Goal: Communication & Community: Connect with others

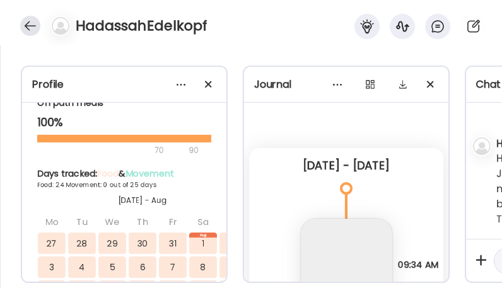
scroll to position [259, 0]
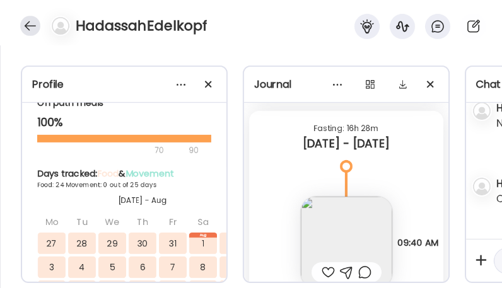
click at [36, 26] on div at bounding box center [30, 26] width 20 height 20
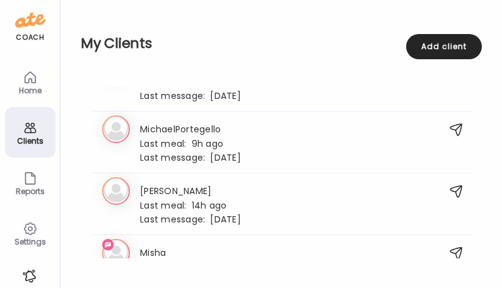
scroll to position [1924, 0]
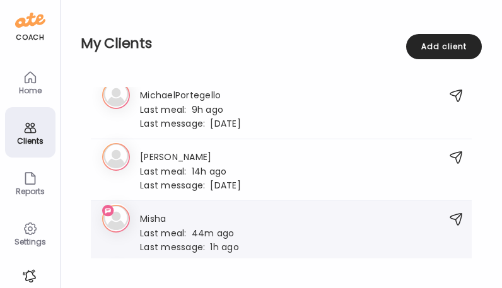
click at [186, 218] on div "Misha Last meal: 44m ago Last message: 1h ago It was just [DATE] morning. Nothi…" at bounding box center [189, 231] width 99 height 41
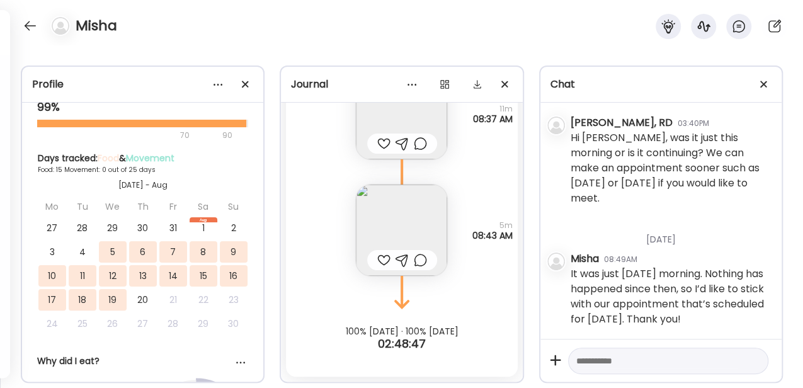
scroll to position [13756, 0]
click at [501, 287] on textarea at bounding box center [657, 361] width 161 height 15
type textarea "**********"
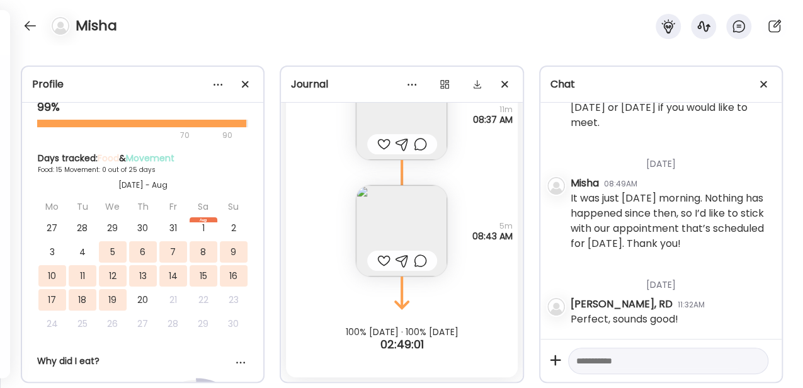
scroll to position [557, 0]
click at [501, 287] on textarea at bounding box center [657, 361] width 161 height 15
type textarea "**********"
click at [501, 287] on div at bounding box center [754, 362] width 18 height 18
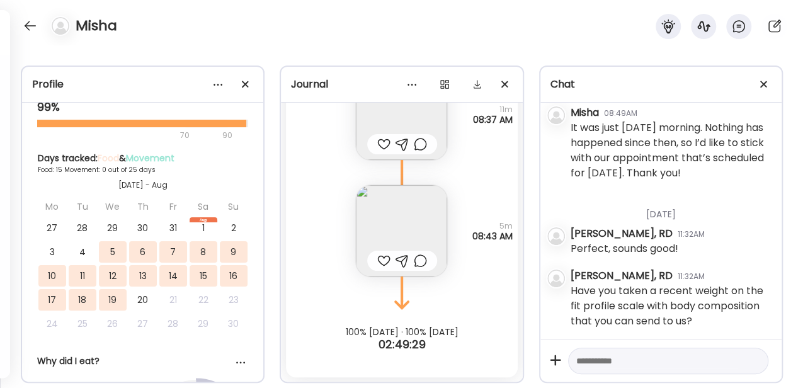
scroll to position [630, 0]
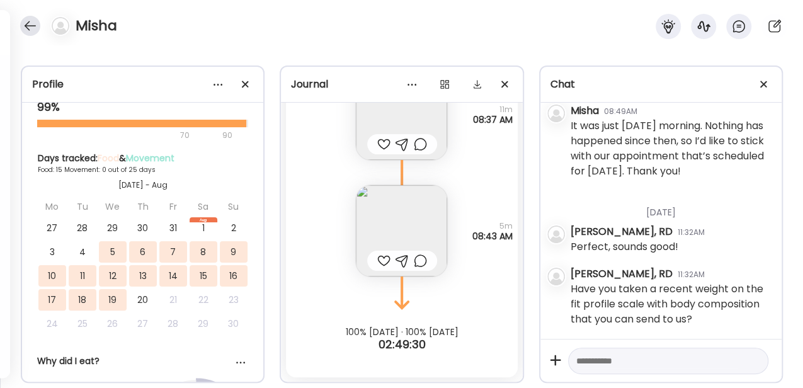
click at [32, 29] on div at bounding box center [30, 26] width 20 height 20
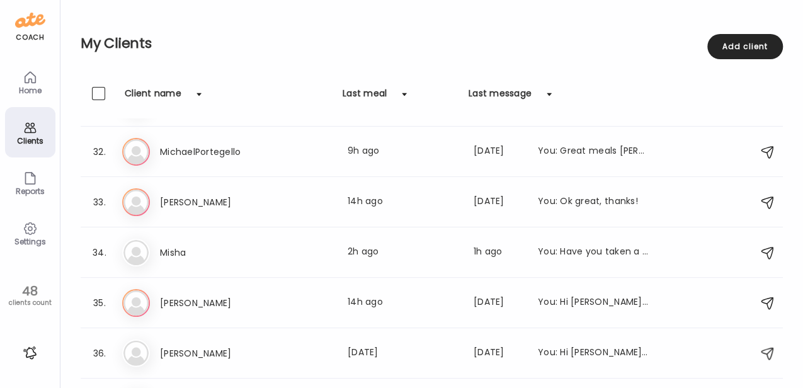
scroll to position [1546, 0]
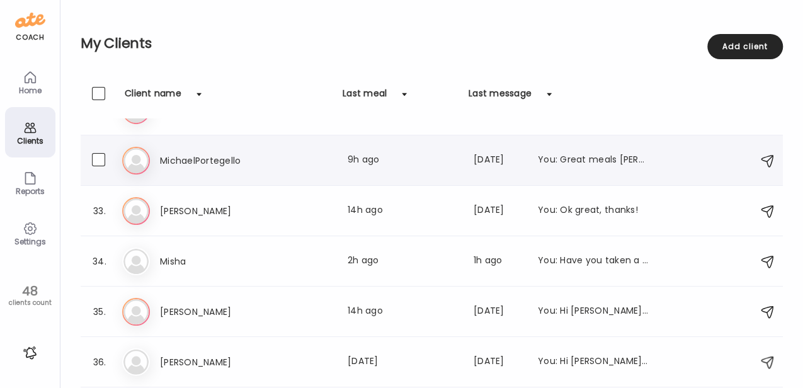
click at [385, 175] on div "32. Mi MichaelPortegello Last meal: 9h ago Last message: [DATE] You: Great meal…" at bounding box center [432, 160] width 703 height 50
click at [397, 161] on div "Last meal: 9h ago" at bounding box center [403, 160] width 111 height 15
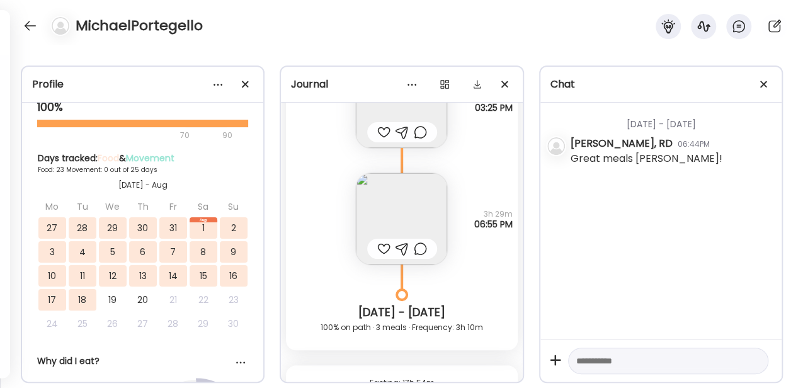
scroll to position [13720, 0]
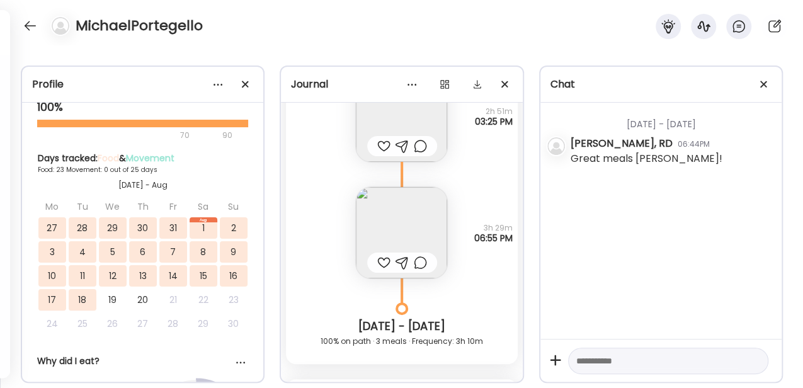
click at [383, 257] on div at bounding box center [383, 262] width 13 height 15
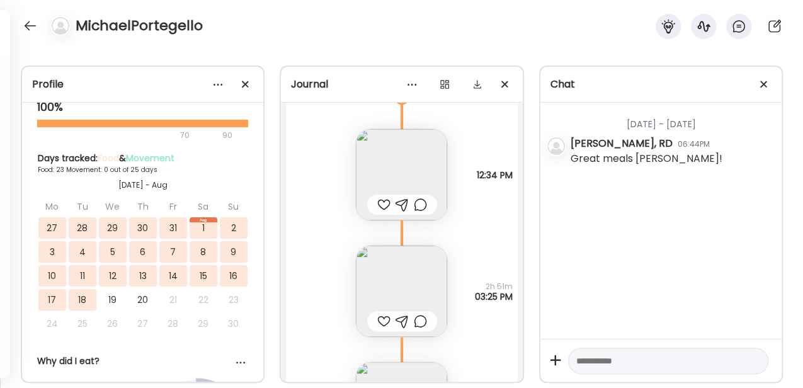
scroll to position [13468, 0]
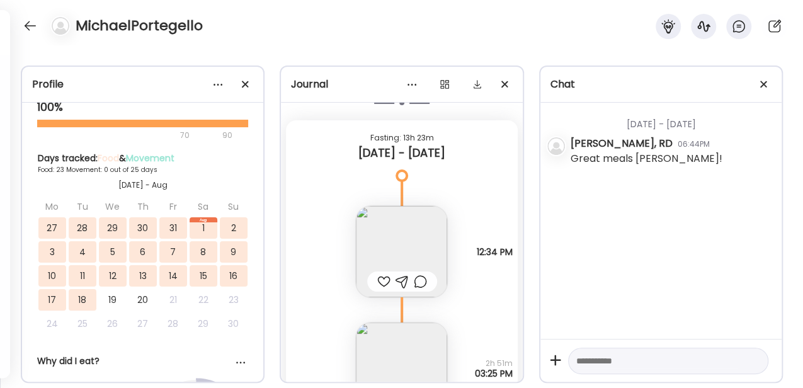
click at [501, 287] on textarea at bounding box center [657, 361] width 161 height 15
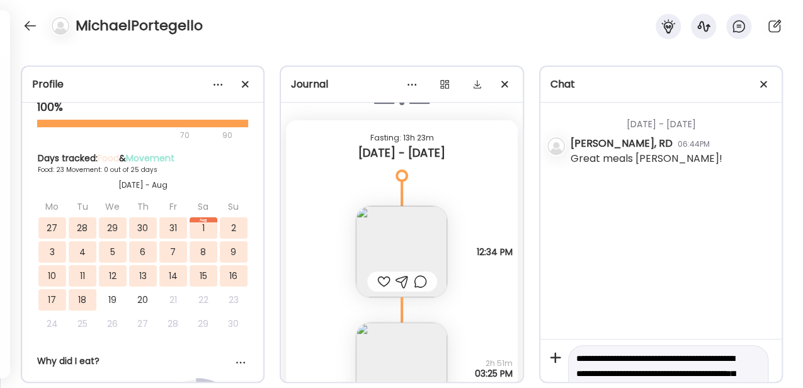
click at [501, 287] on textarea "**********" at bounding box center [657, 381] width 161 height 60
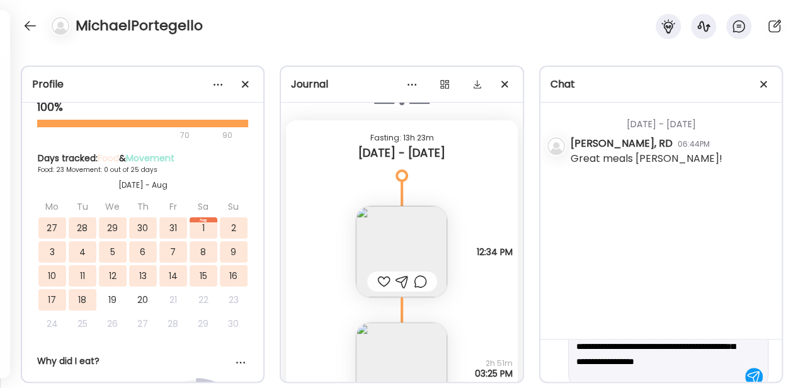
scroll to position [29, 0]
click at [501, 287] on textarea "**********" at bounding box center [657, 354] width 161 height 60
click at [501, 287] on textarea "**********" at bounding box center [657, 339] width 161 height 60
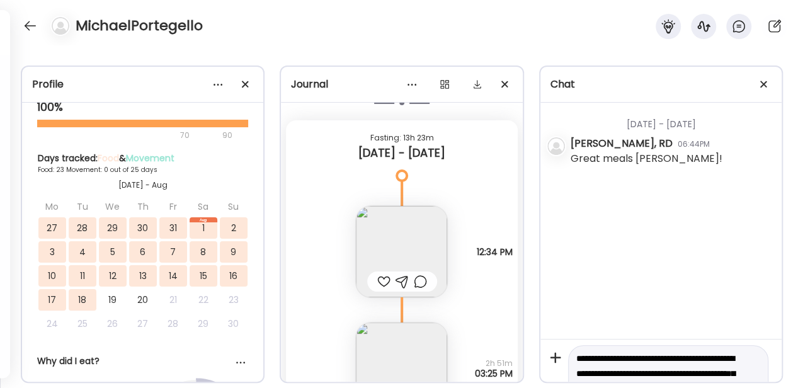
click at [501, 287] on textarea "**********" at bounding box center [657, 381] width 161 height 60
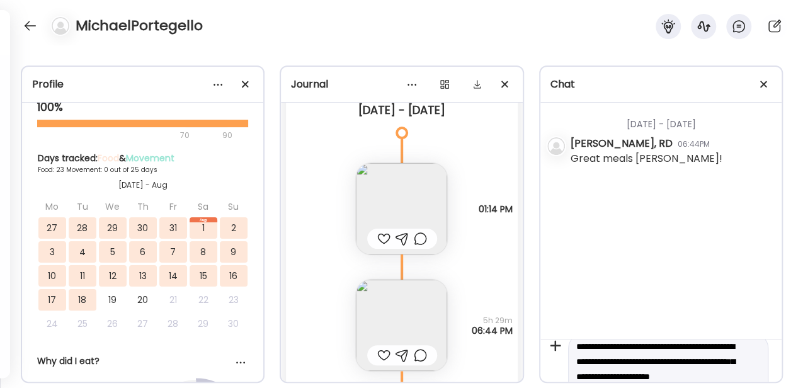
scroll to position [0, 0]
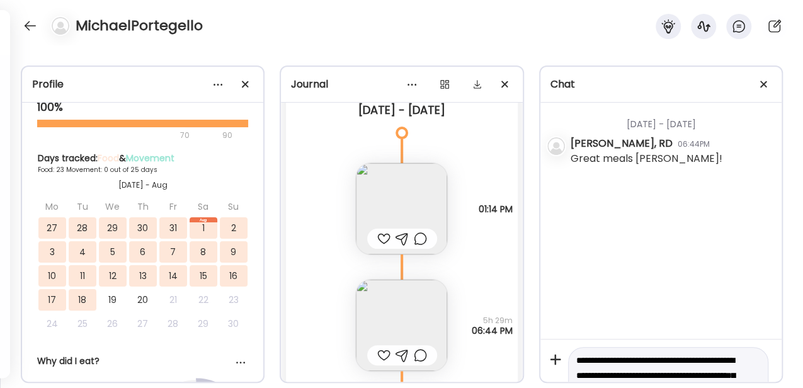
drag, startPoint x: 682, startPoint y: 375, endPoint x: 698, endPoint y: 371, distance: 16.4
click at [501, 287] on textarea "**********" at bounding box center [657, 383] width 161 height 60
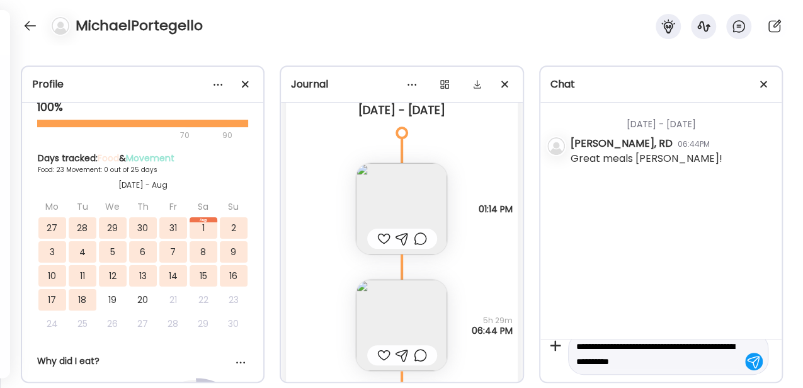
click at [393, 207] on img at bounding box center [401, 208] width 91 height 91
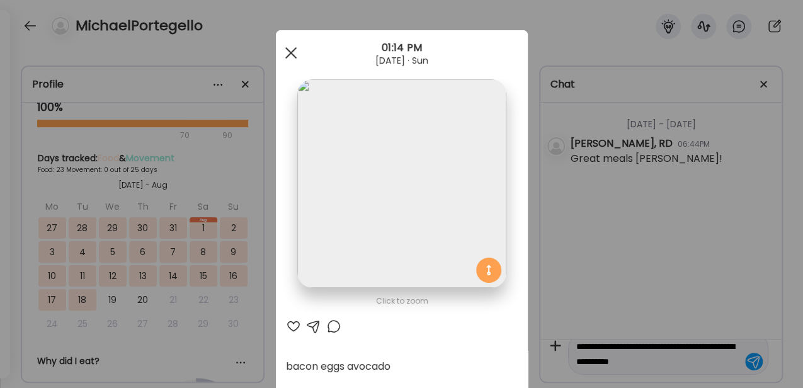
type textarea "**********"
click at [285, 55] on span at bounding box center [290, 52] width 11 height 11
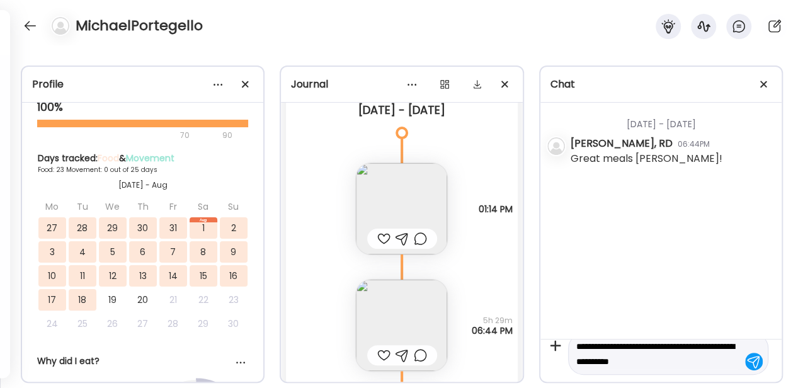
click at [381, 236] on div at bounding box center [383, 238] width 13 height 15
click at [393, 287] on img at bounding box center [401, 325] width 91 height 91
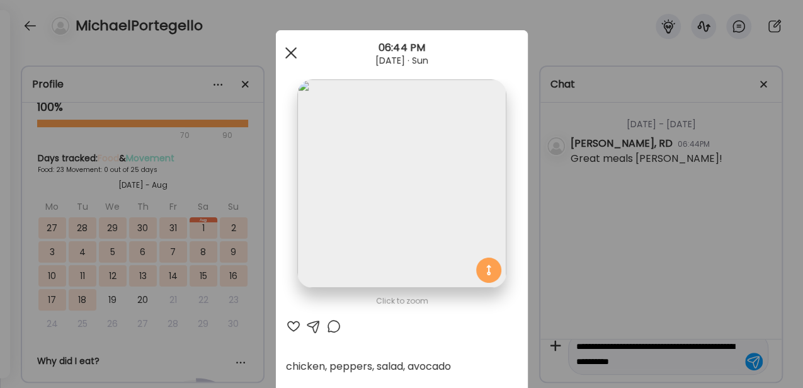
click at [285, 49] on span at bounding box center [290, 52] width 11 height 11
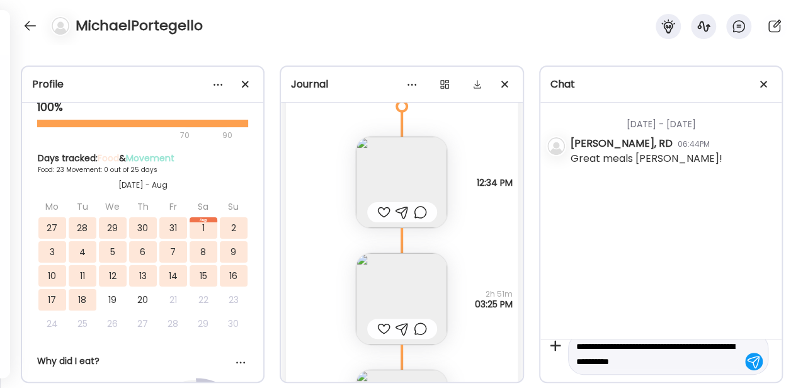
scroll to position [13552, 0]
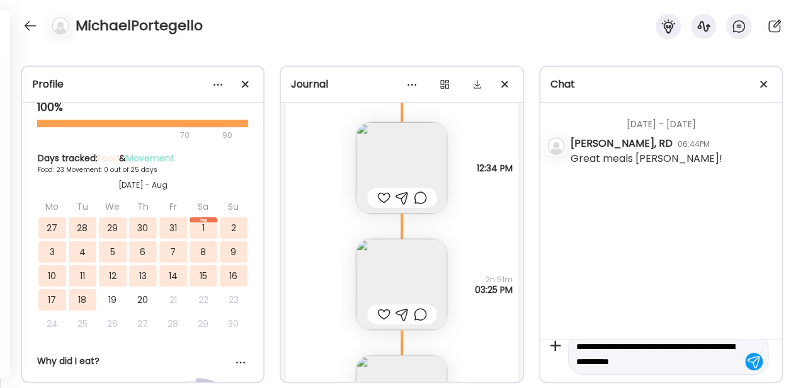
click at [398, 166] on img at bounding box center [401, 167] width 91 height 91
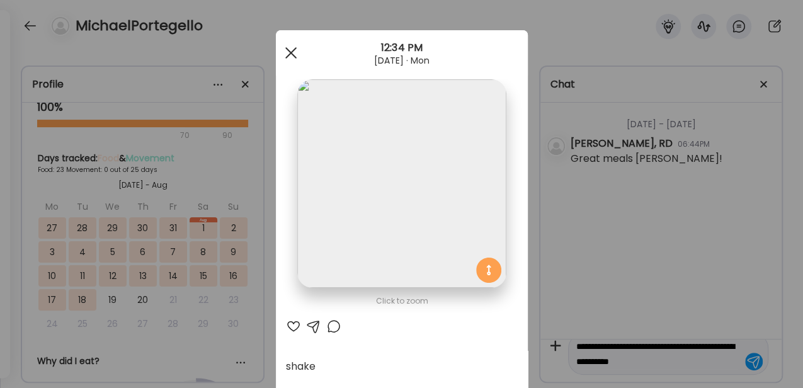
click at [290, 56] on span at bounding box center [290, 52] width 11 height 11
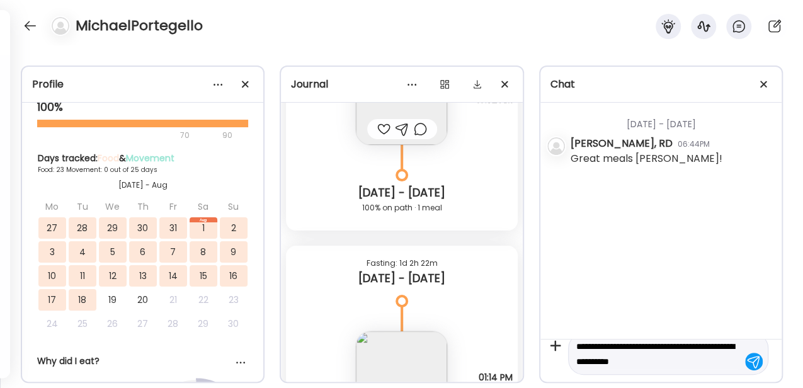
scroll to position [12586, 0]
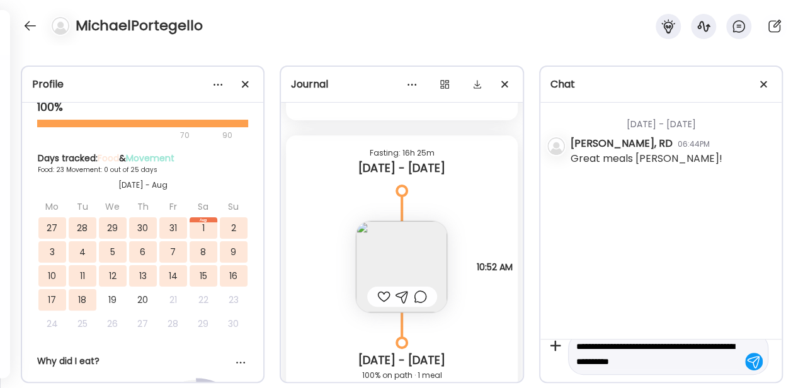
click at [379, 287] on div at bounding box center [383, 296] width 13 height 15
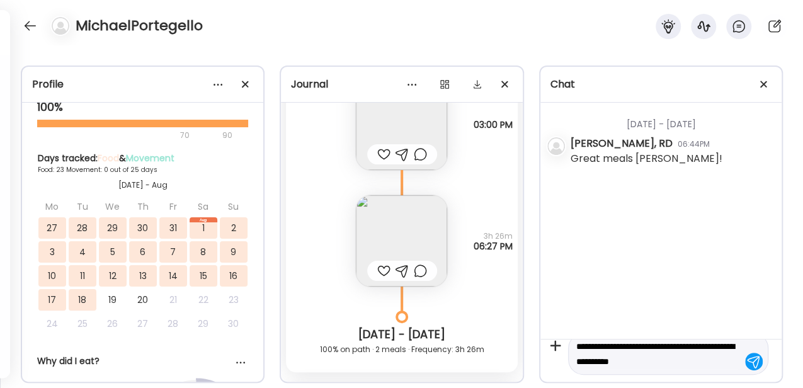
click at [373, 224] on img at bounding box center [401, 240] width 91 height 91
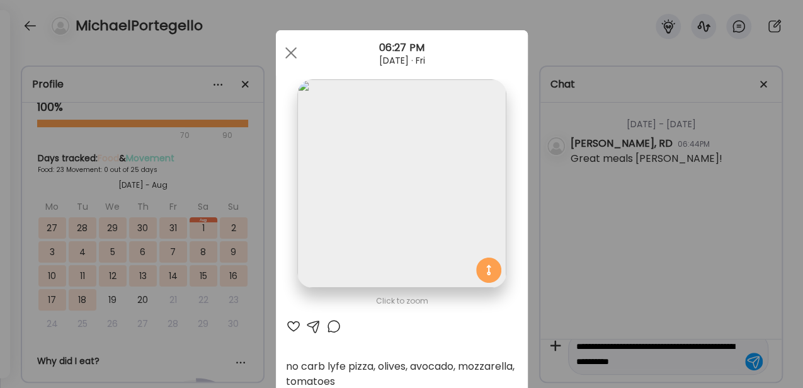
click at [292, 287] on div at bounding box center [293, 326] width 15 height 15
click at [293, 54] on div at bounding box center [291, 52] width 25 height 25
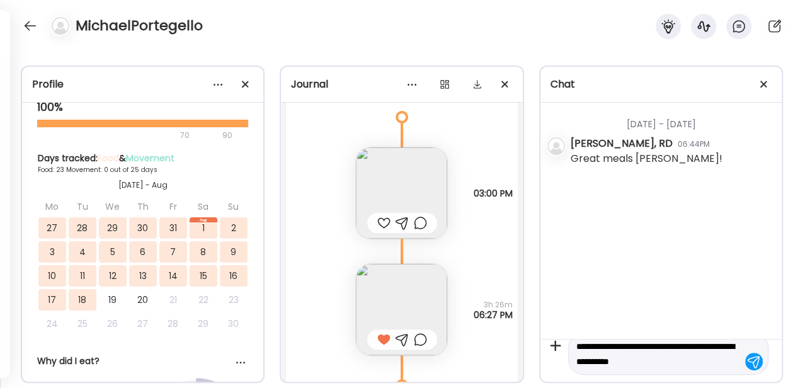
scroll to position [12208, 0]
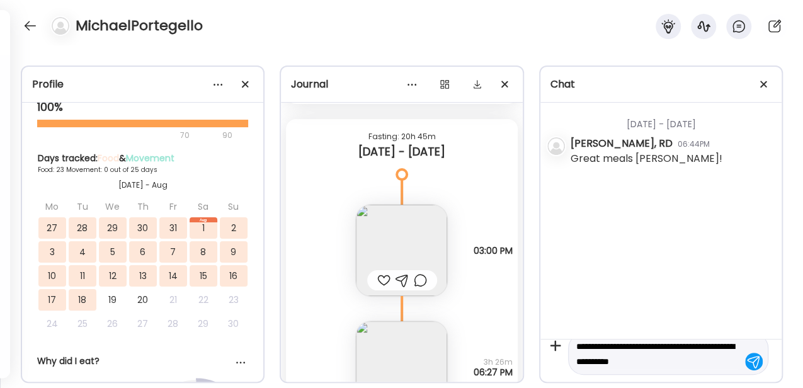
click at [388, 226] on img at bounding box center [401, 250] width 91 height 91
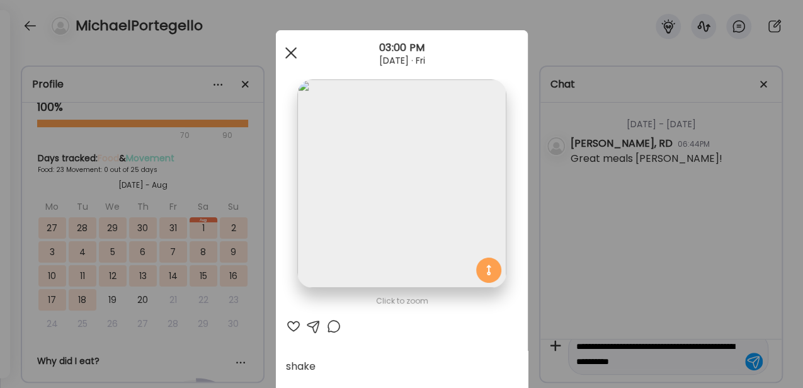
click at [285, 54] on span at bounding box center [290, 52] width 11 height 11
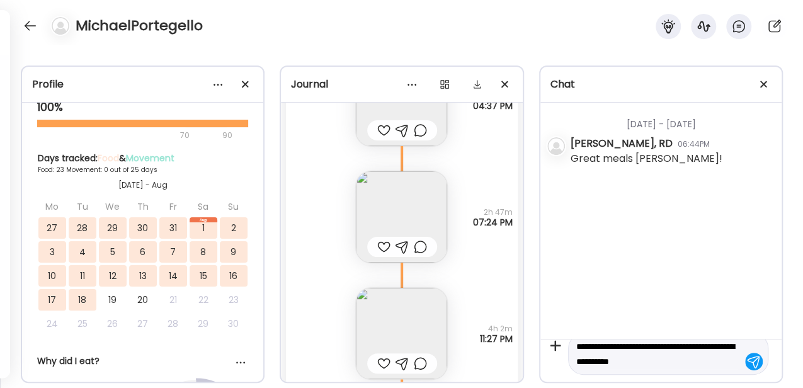
scroll to position [14266, 0]
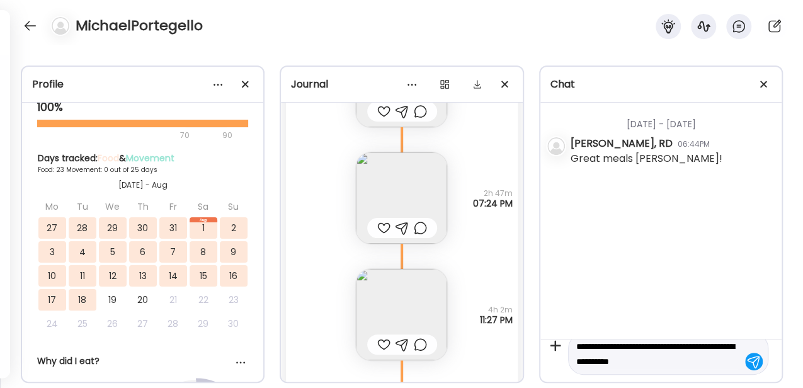
click at [377, 187] on img at bounding box center [401, 197] width 91 height 91
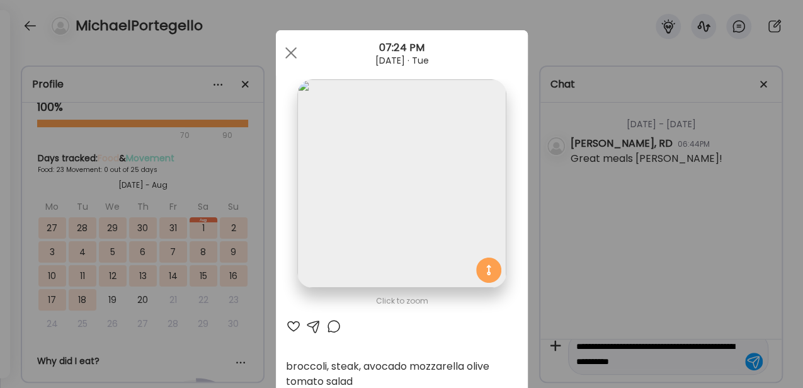
click at [292, 287] on div at bounding box center [293, 326] width 15 height 15
click at [293, 63] on div at bounding box center [291, 52] width 25 height 25
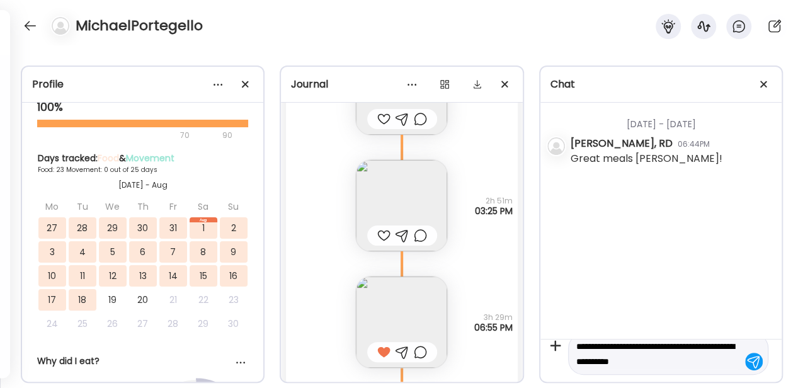
scroll to position [13594, 0]
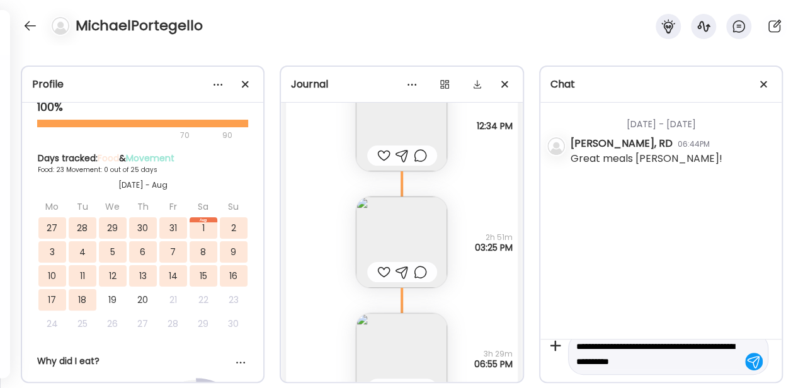
click at [412, 246] on img at bounding box center [401, 242] width 91 height 91
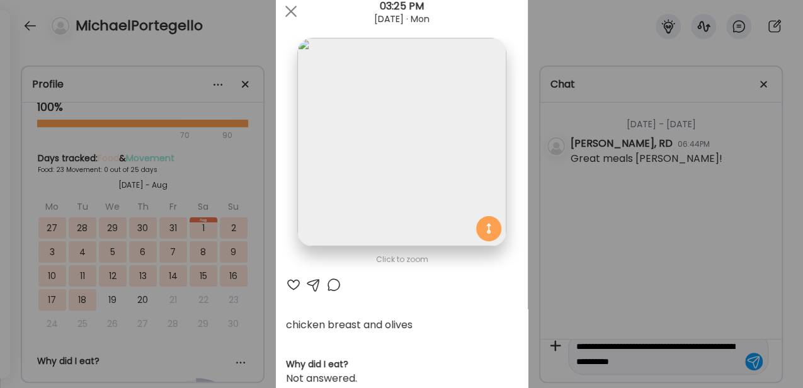
scroll to position [0, 0]
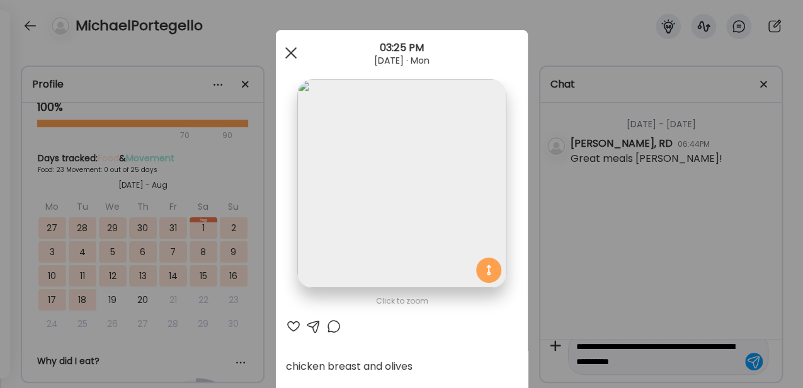
click at [292, 49] on span at bounding box center [290, 52] width 11 height 11
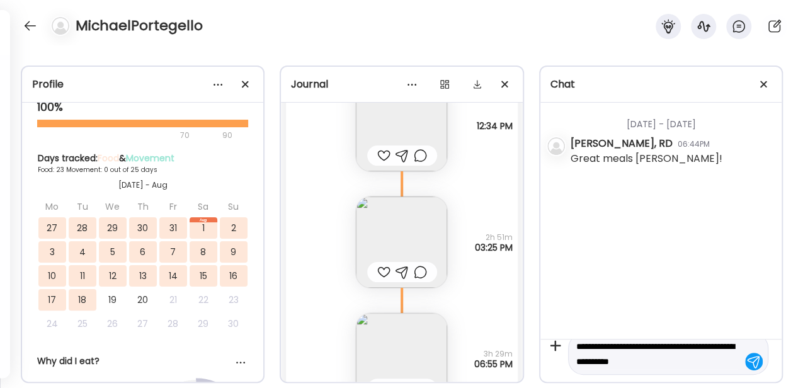
click at [501, 287] on textarea "**********" at bounding box center [657, 354] width 161 height 30
click at [501, 287] on div at bounding box center [754, 362] width 18 height 18
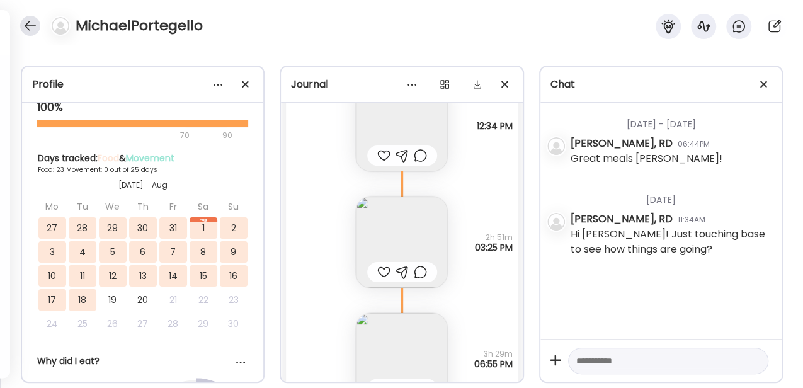
click at [32, 32] on div at bounding box center [30, 26] width 20 height 20
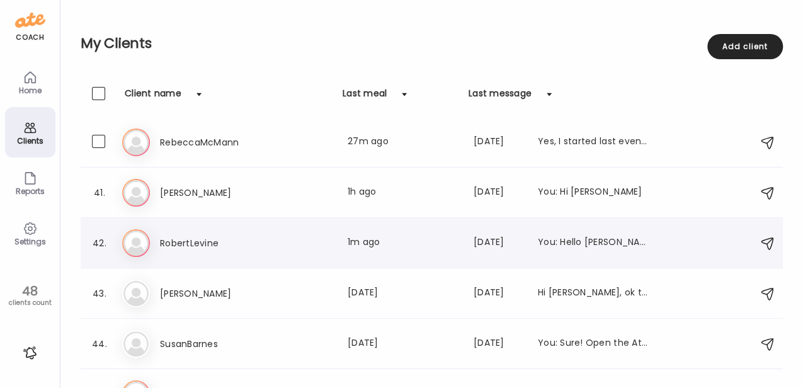
scroll to position [2008, 0]
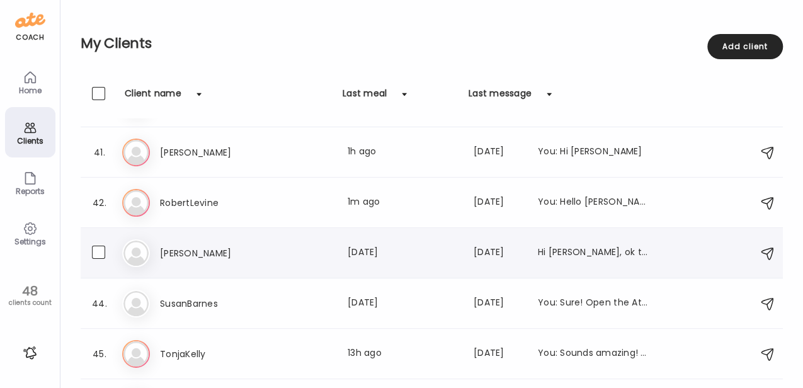
click at [273, 242] on div "[PERSON_NAME] Last meal: [DATE] Last message: [DATE] Hi [PERSON_NAME], ok thank…" at bounding box center [433, 253] width 623 height 28
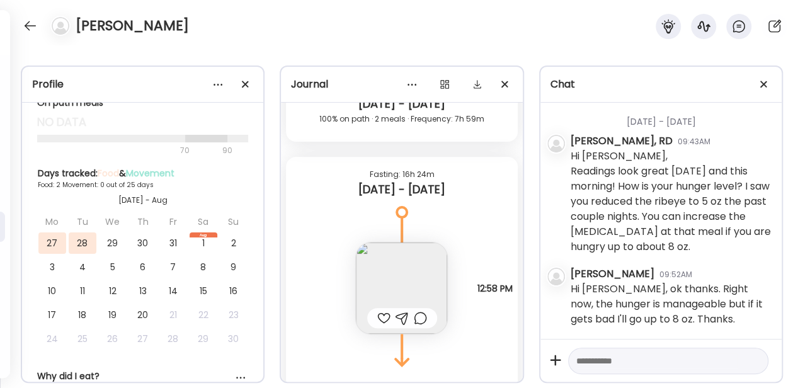
scroll to position [5390, 0]
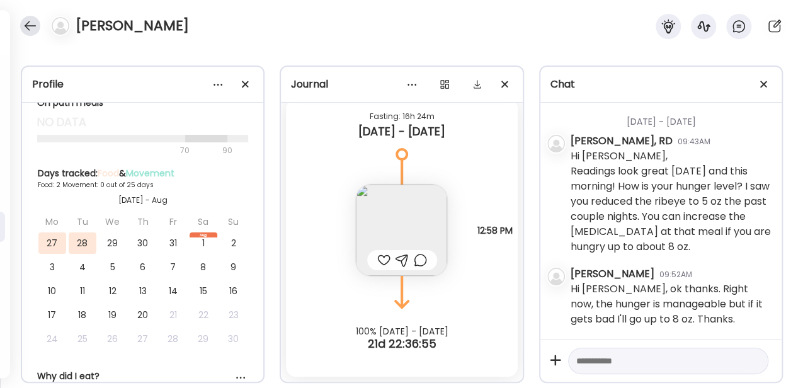
click at [29, 23] on div at bounding box center [30, 26] width 20 height 20
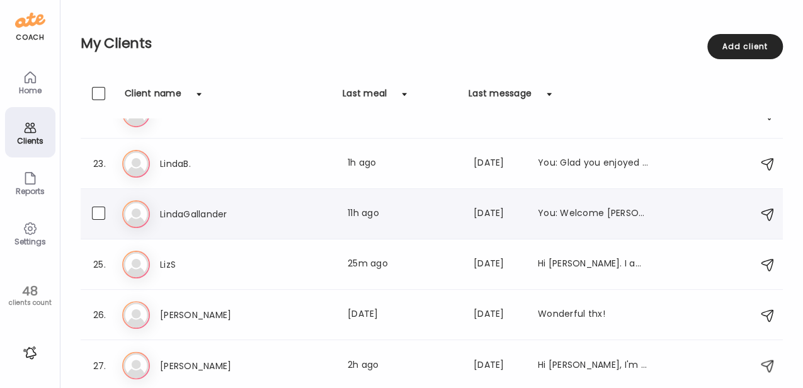
scroll to position [1084, 0]
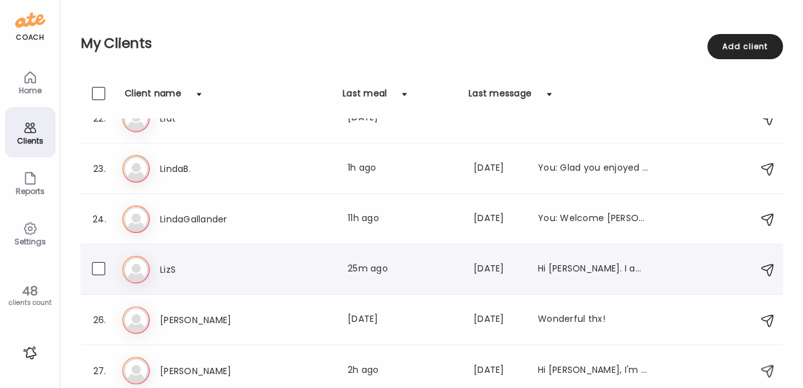
click at [330, 263] on div "[PERSON_NAME] Last meal: 25m ago Last message: [DATE] Hi [PERSON_NAME]. I am go…" at bounding box center [404, 269] width 489 height 15
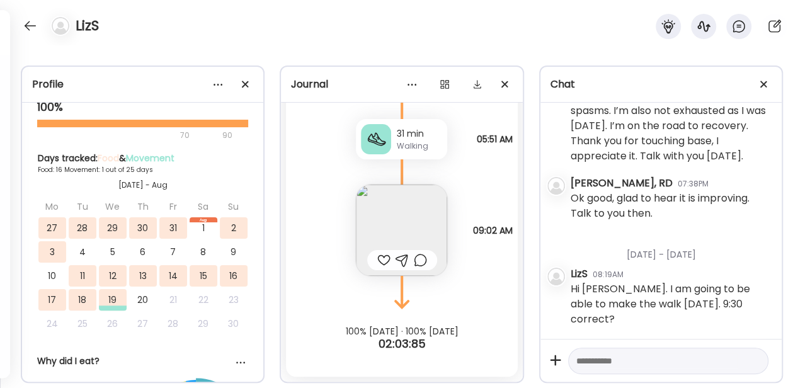
scroll to position [224, 0]
click at [377, 257] on div at bounding box center [383, 260] width 13 height 15
click at [391, 221] on img at bounding box center [401, 230] width 91 height 91
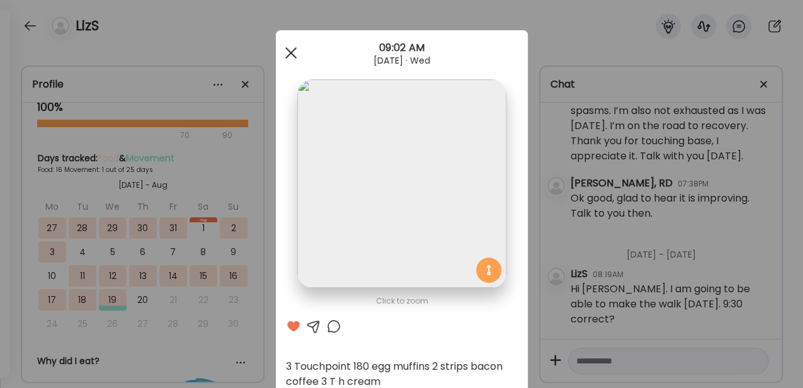
click at [294, 56] on div at bounding box center [291, 52] width 25 height 25
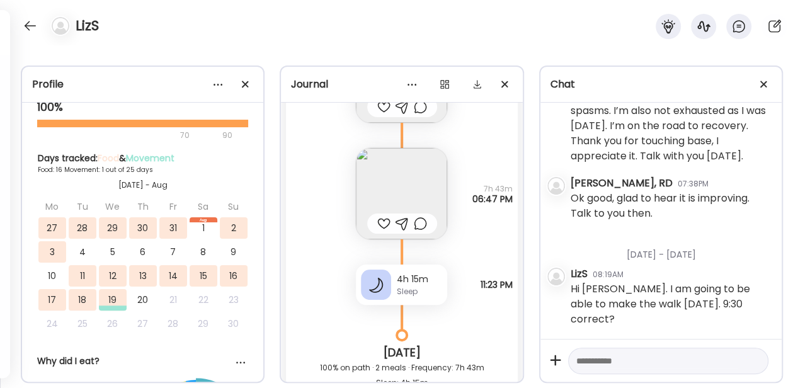
scroll to position [10700, 0]
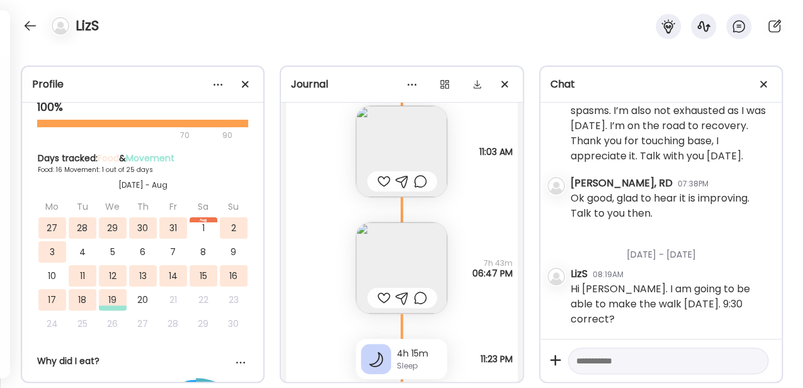
click at [386, 241] on img at bounding box center [401, 267] width 91 height 91
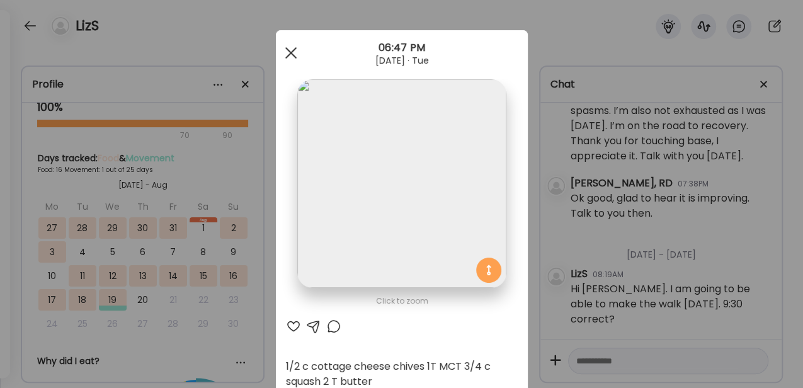
click at [295, 50] on div at bounding box center [291, 52] width 25 height 25
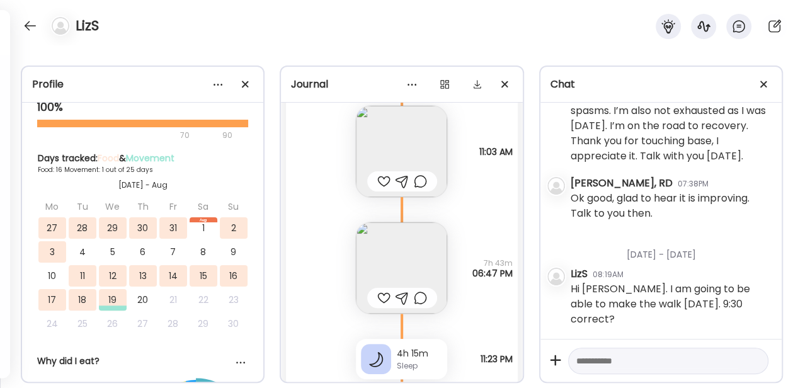
click at [377, 287] on div at bounding box center [383, 297] width 13 height 15
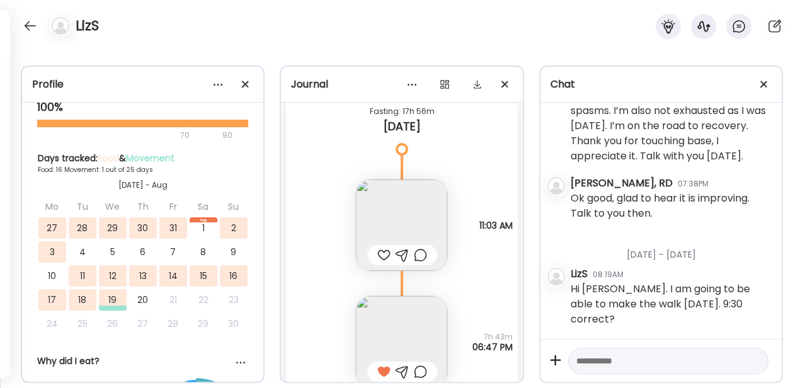
scroll to position [10615, 0]
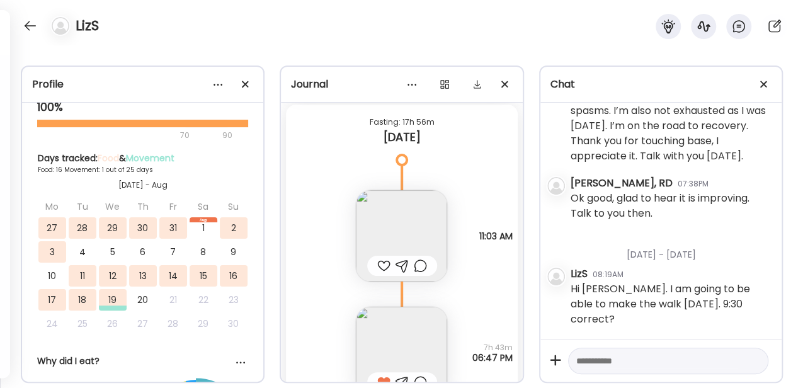
click at [387, 236] on img at bounding box center [401, 235] width 91 height 91
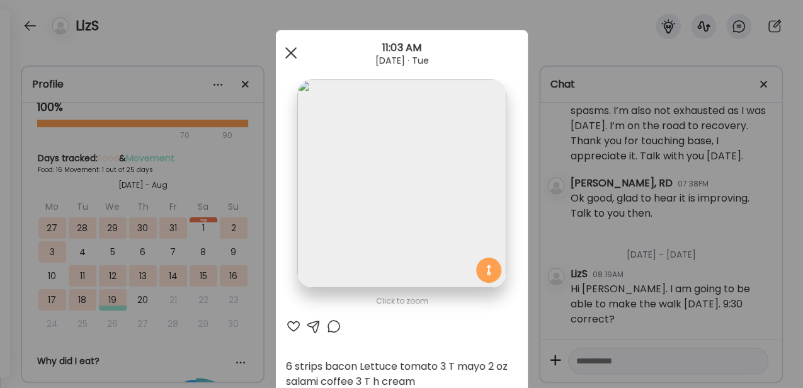
click at [291, 59] on div at bounding box center [291, 52] width 25 height 25
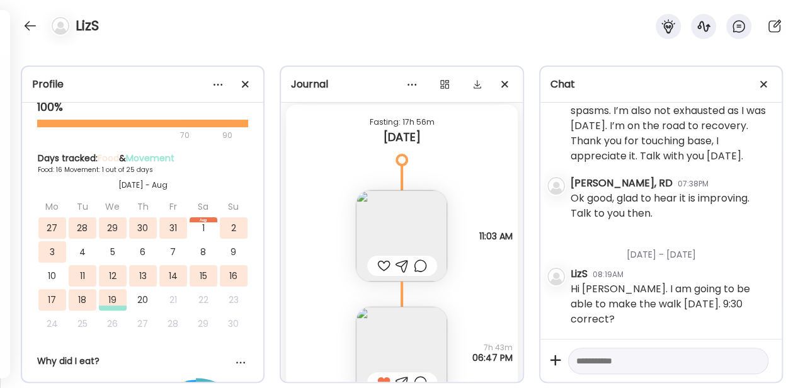
click at [379, 260] on div at bounding box center [383, 265] width 13 height 15
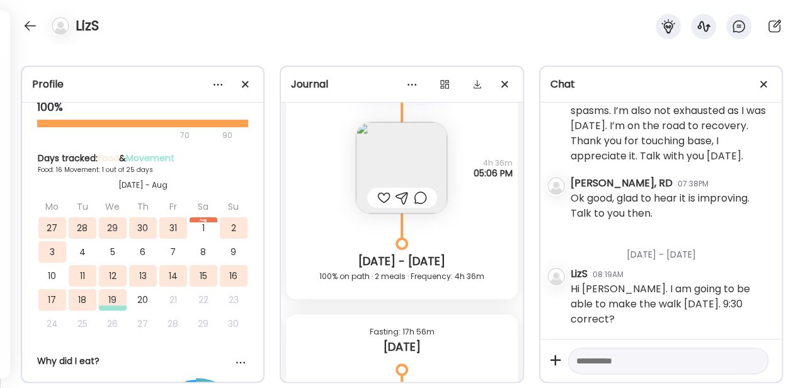
scroll to position [10322, 0]
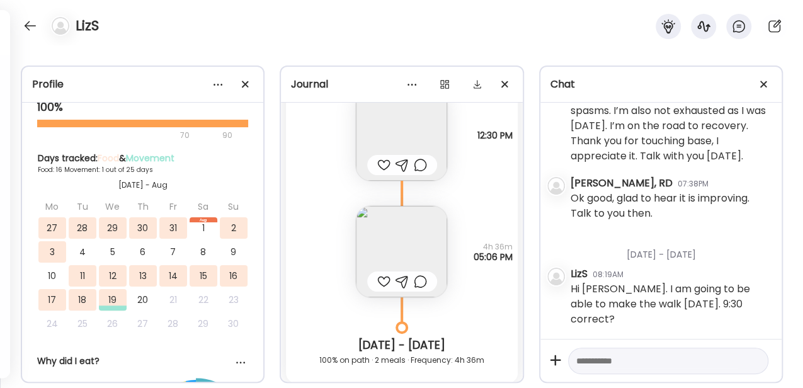
click at [381, 278] on div at bounding box center [383, 281] width 13 height 15
click at [383, 242] on img at bounding box center [401, 251] width 91 height 91
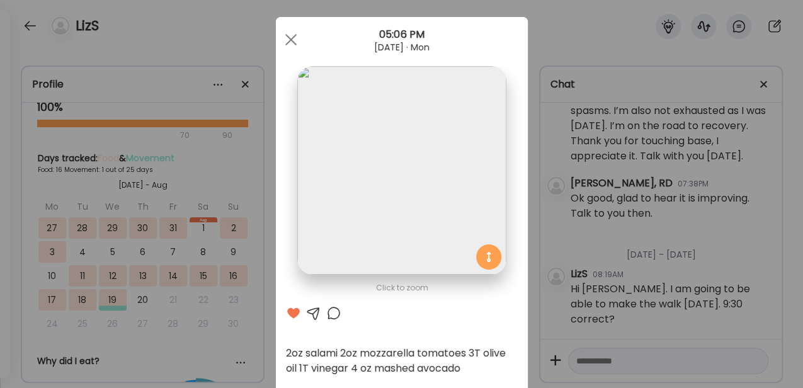
scroll to position [0, 0]
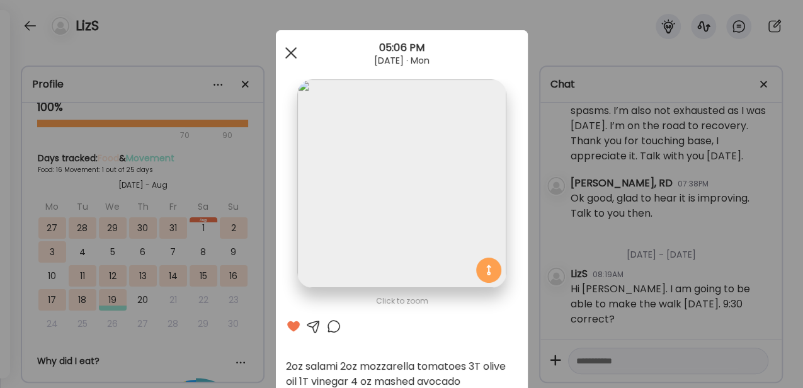
click at [295, 50] on div at bounding box center [291, 52] width 25 height 25
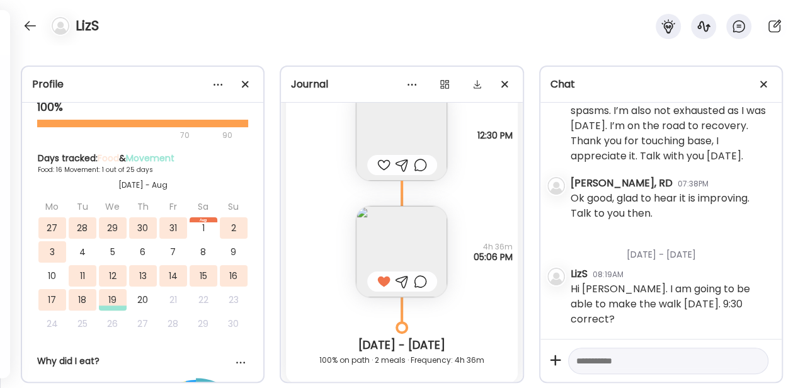
click at [377, 124] on img at bounding box center [401, 134] width 91 height 91
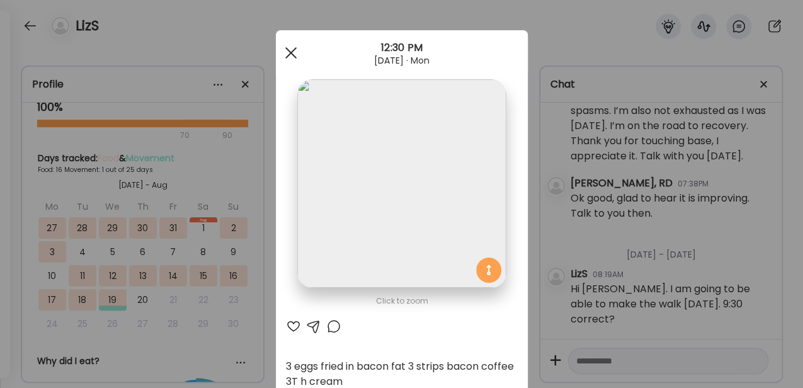
click at [293, 53] on div at bounding box center [291, 52] width 25 height 25
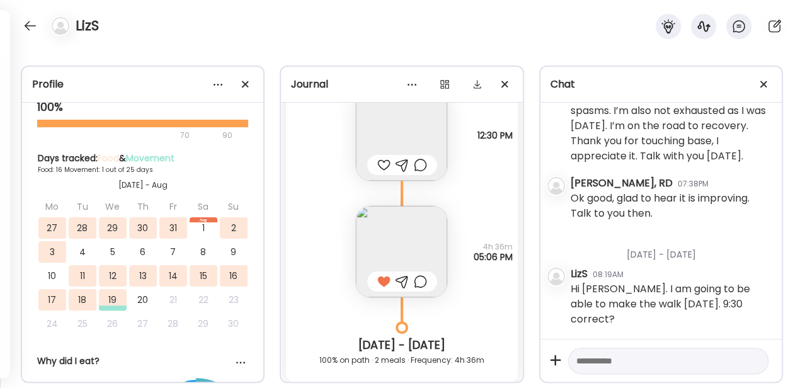
click at [381, 163] on div at bounding box center [383, 165] width 13 height 15
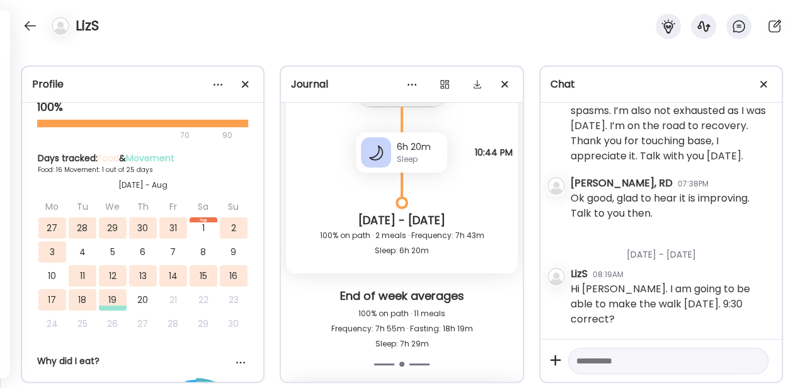
scroll to position [9817, 0]
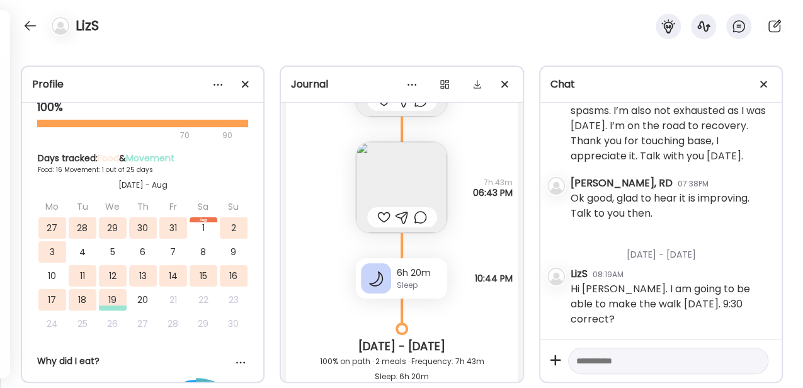
click at [407, 188] on img at bounding box center [401, 187] width 91 height 91
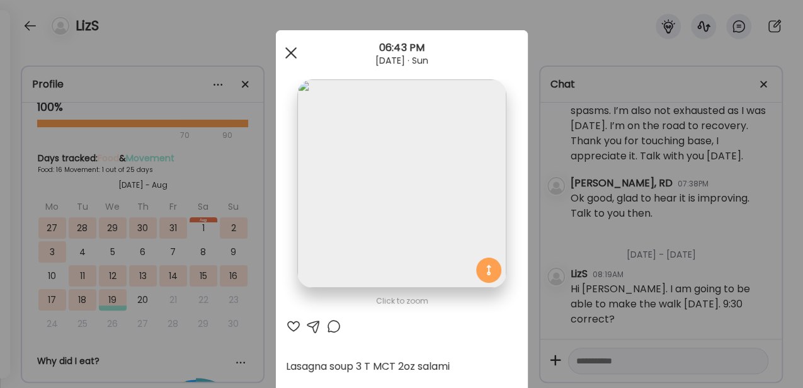
click at [290, 53] on div at bounding box center [291, 52] width 25 height 25
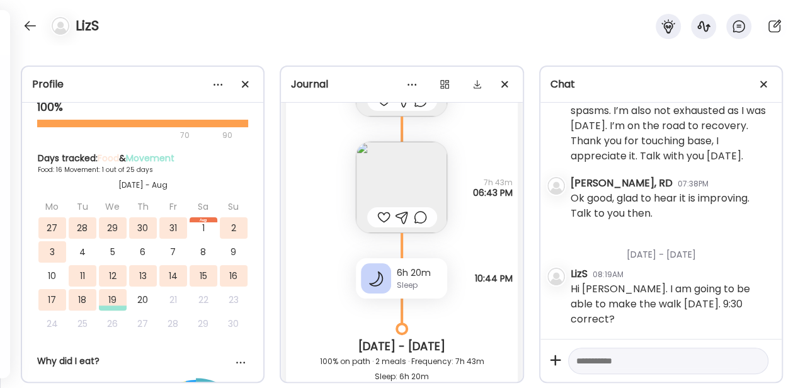
click at [381, 213] on div at bounding box center [383, 217] width 13 height 15
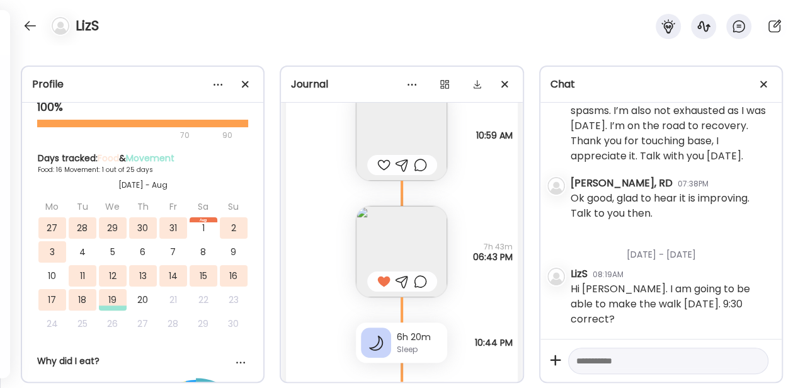
scroll to position [9649, 0]
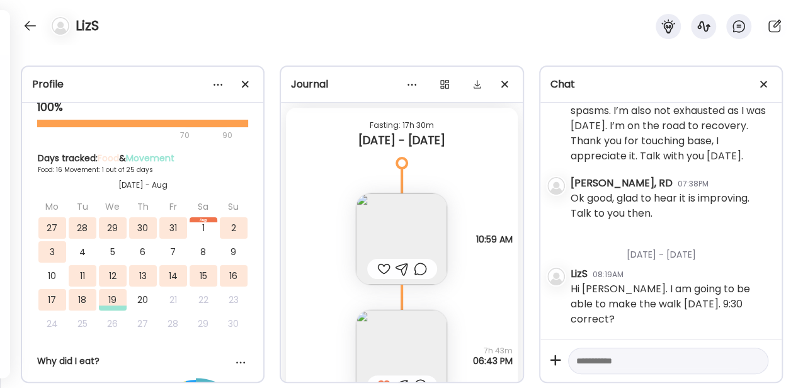
click at [383, 211] on img at bounding box center [401, 238] width 91 height 91
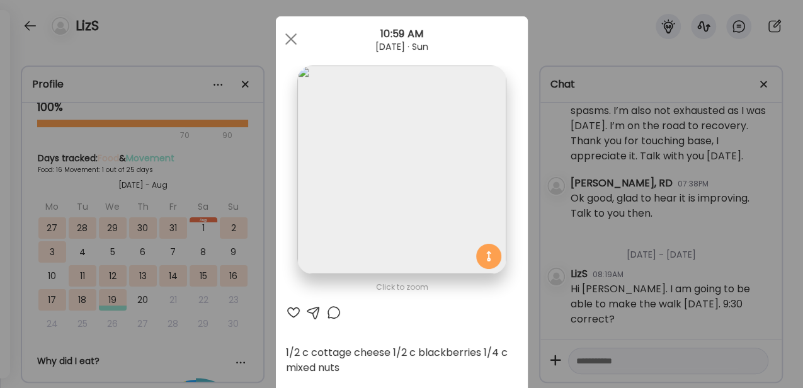
scroll to position [0, 0]
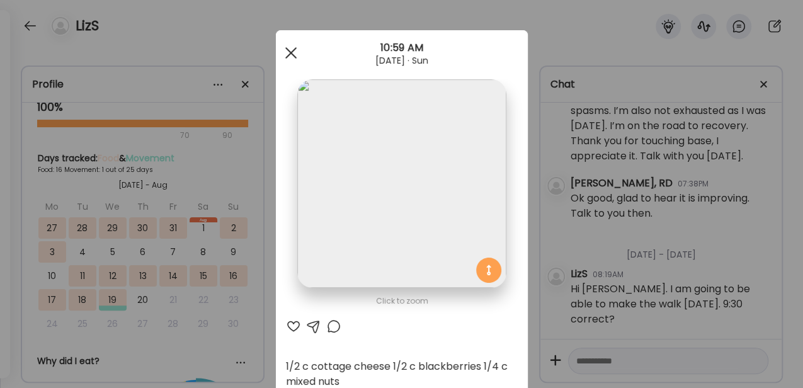
click at [287, 48] on div at bounding box center [291, 52] width 25 height 25
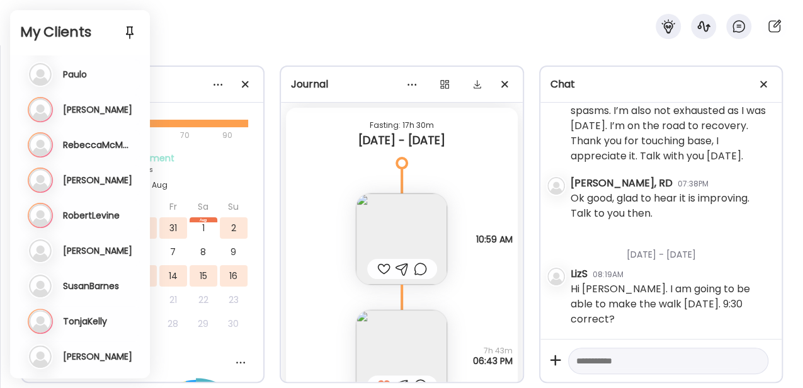
scroll to position [1294, 0]
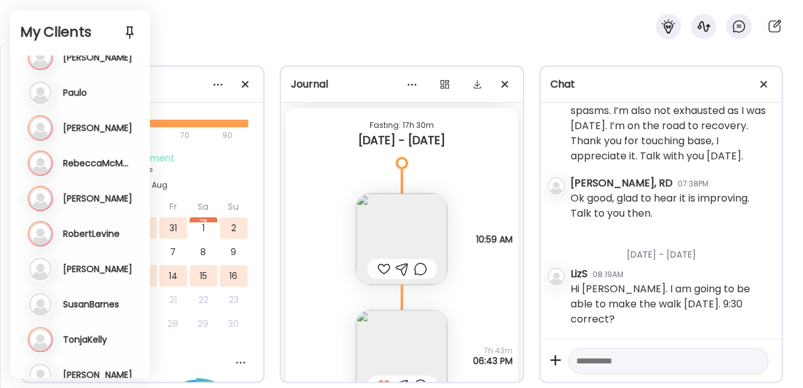
click at [103, 129] on h3 "[PERSON_NAME]" at bounding box center [97, 127] width 69 height 11
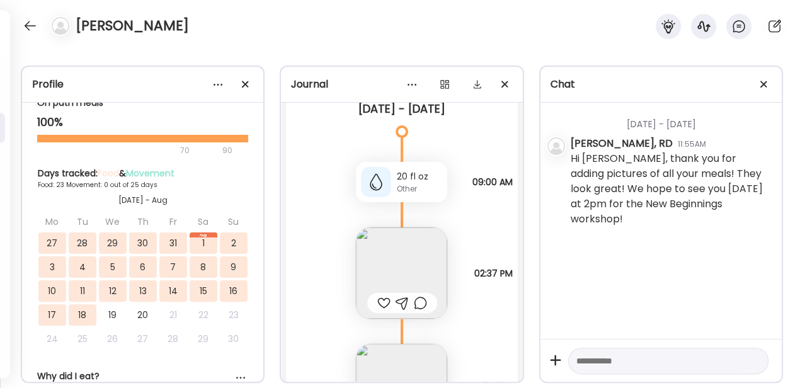
scroll to position [18885, 0]
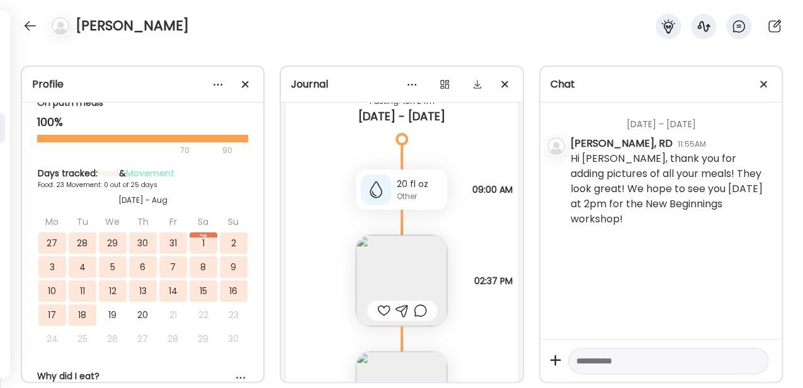
click at [403, 275] on img at bounding box center [401, 280] width 91 height 91
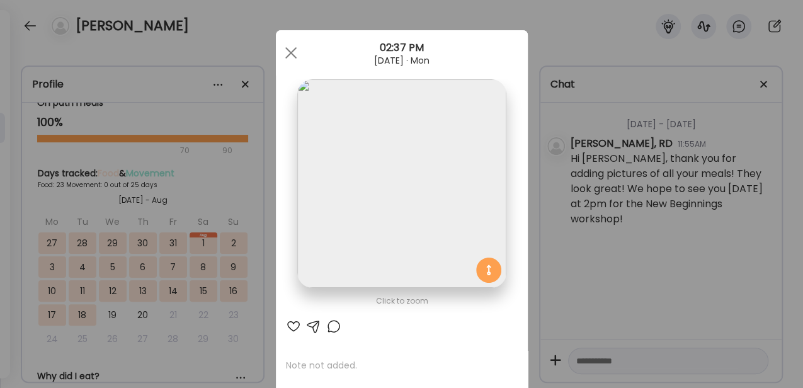
click at [295, 287] on div at bounding box center [293, 326] width 15 height 15
click at [296, 55] on div at bounding box center [291, 52] width 25 height 25
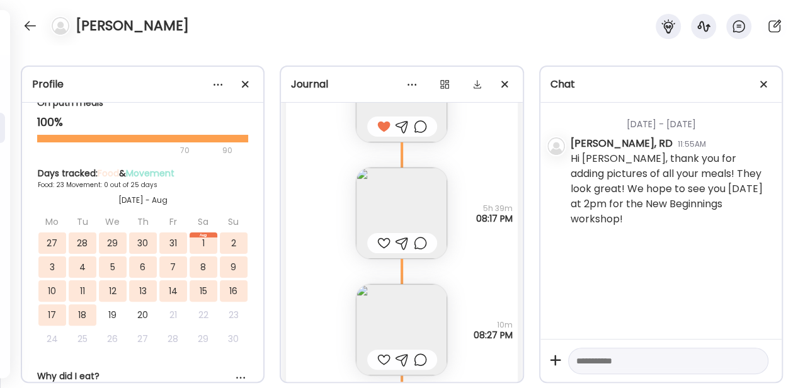
scroll to position [19095, 0]
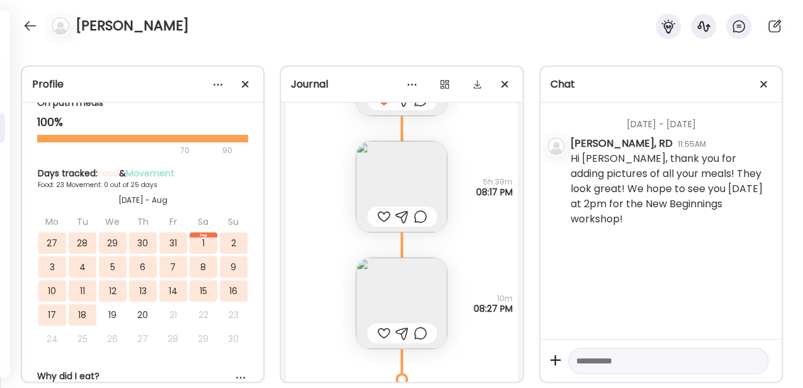
click at [400, 183] on img at bounding box center [401, 186] width 91 height 91
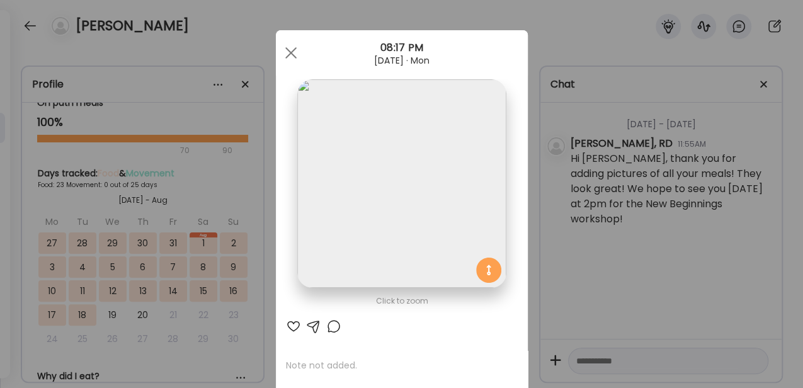
click at [285, 49] on div at bounding box center [291, 52] width 25 height 25
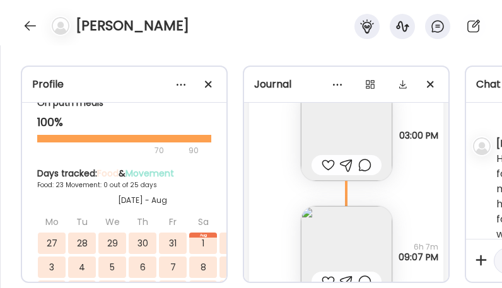
scroll to position [19622, 0]
click at [398, 256] on span "09:07 PM" at bounding box center [418, 257] width 40 height 10
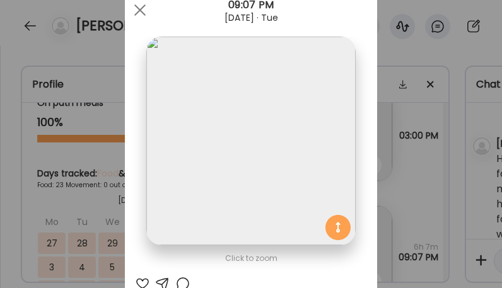
scroll to position [42, 0]
click at [134, 6] on span at bounding box center [139, 11] width 11 height 11
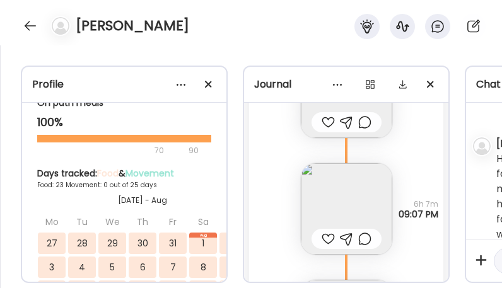
scroll to position [19664, 0]
click at [317, 178] on img at bounding box center [346, 209] width 91 height 91
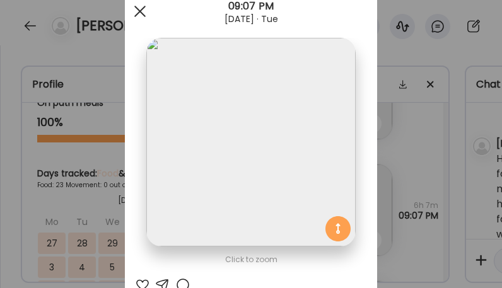
click at [132, 9] on div at bounding box center [139, 11] width 25 height 25
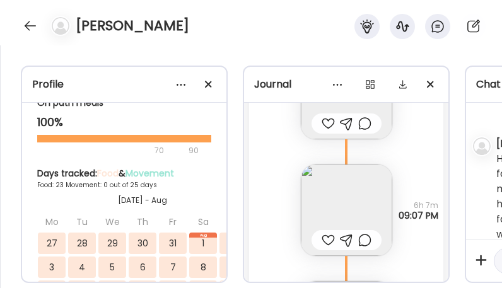
drag, startPoint x: 203, startPoint y: 23, endPoint x: 275, endPoint y: 1, distance: 75.1
click at [203, 23] on div "[PERSON_NAME]" at bounding box center [251, 22] width 502 height 45
